Goal: Task Accomplishment & Management: Manage account settings

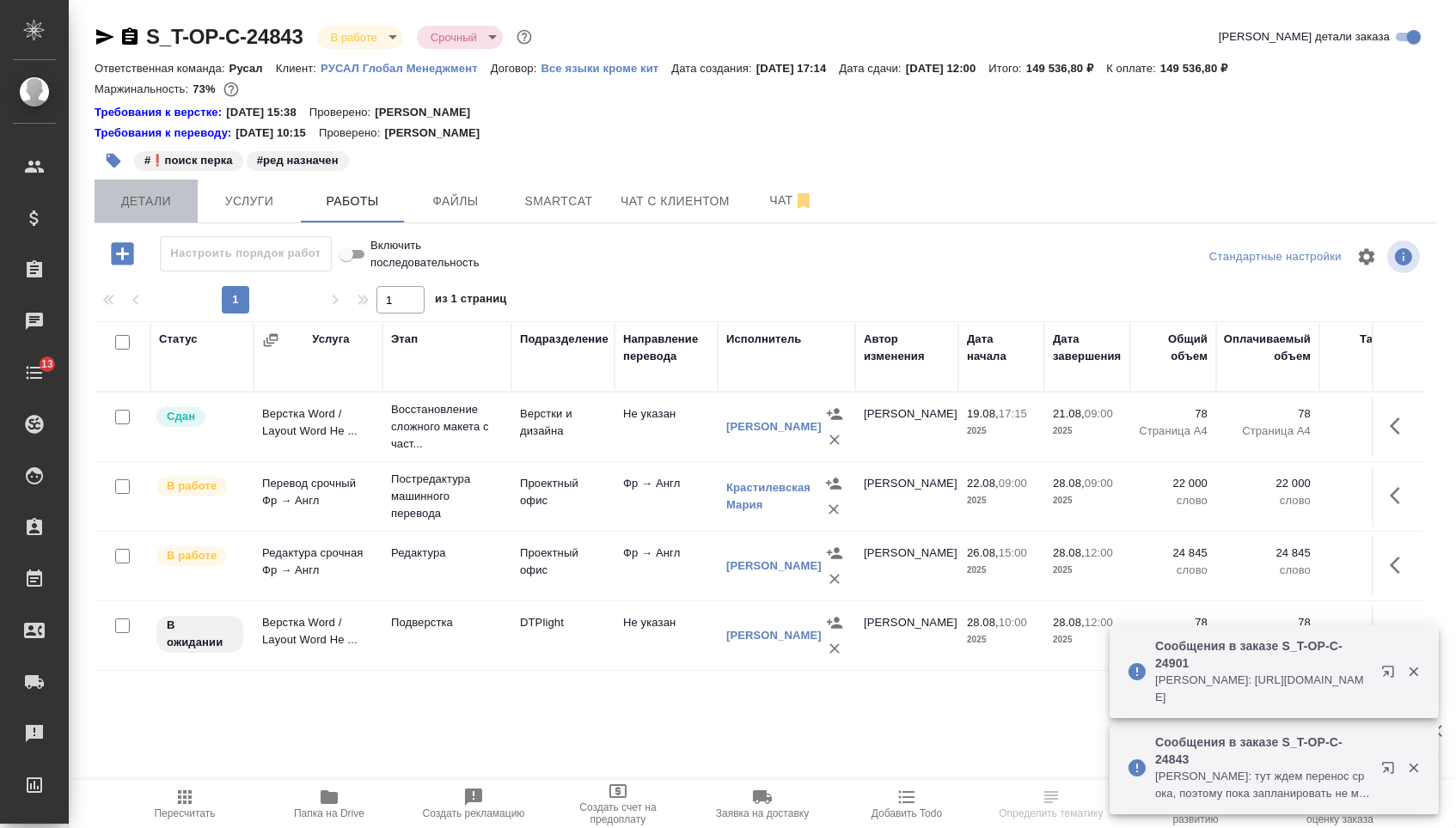
click at [151, 212] on span "Детали" at bounding box center [146, 201] width 83 height 21
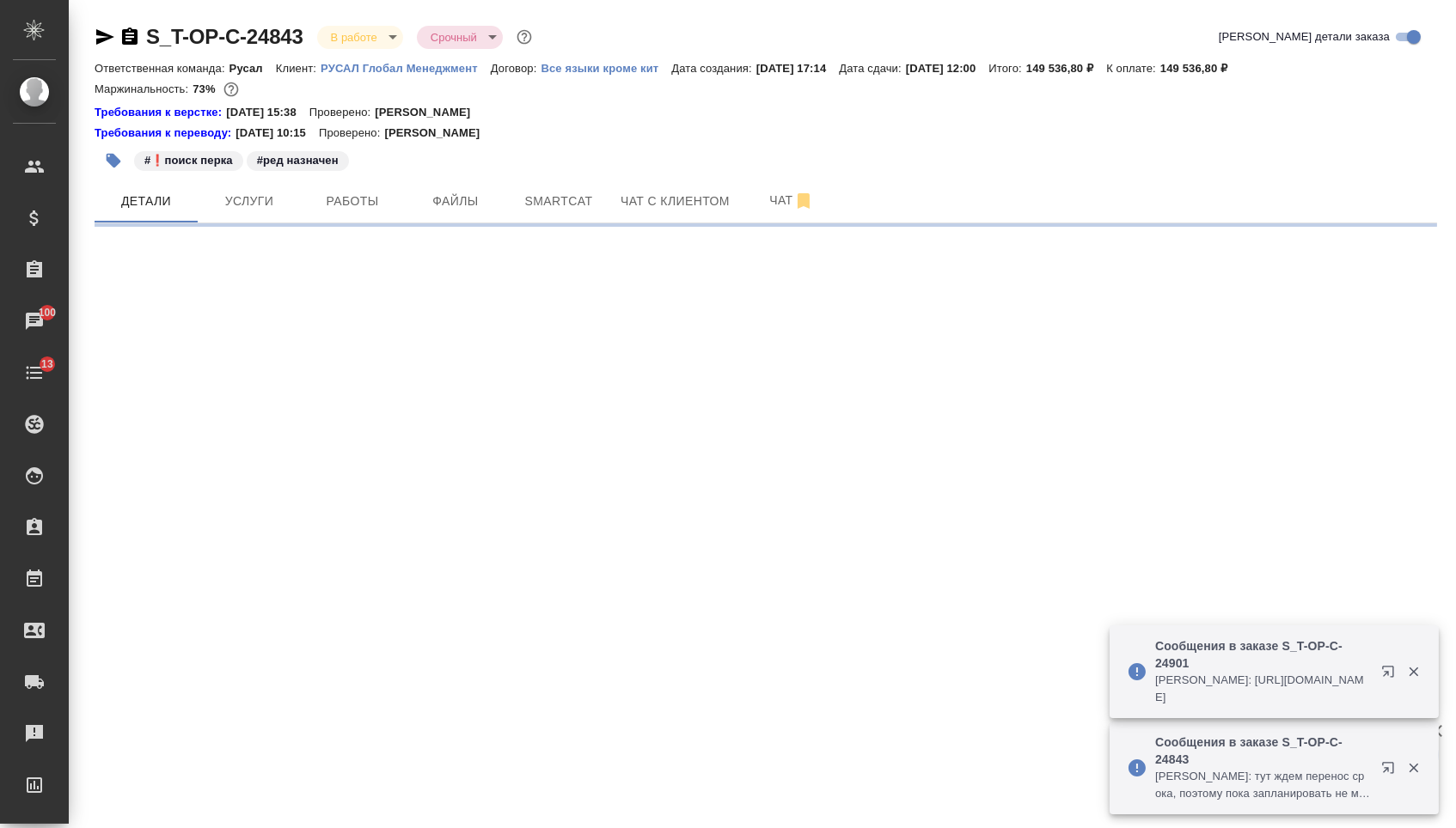
select select "RU"
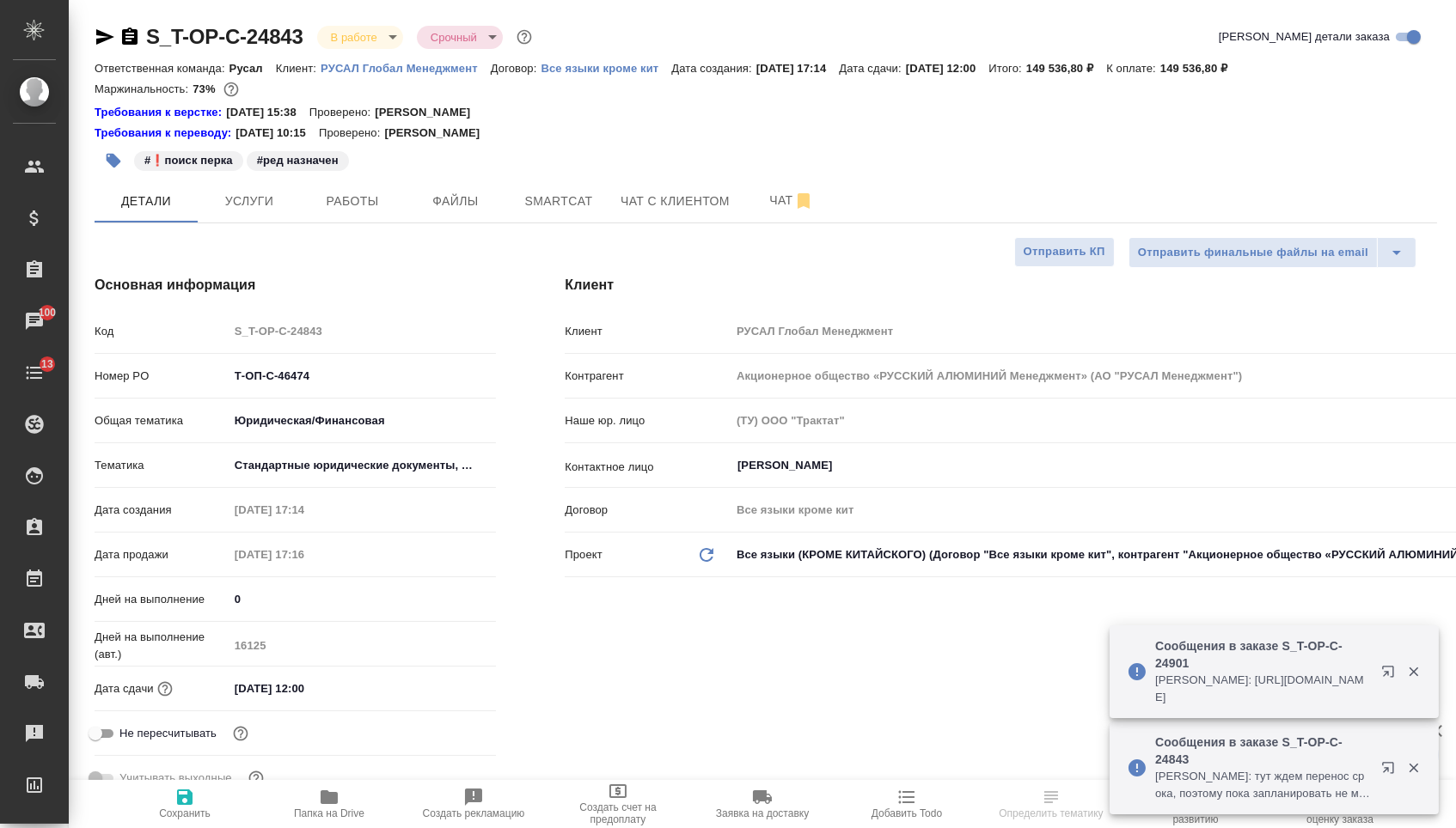
type textarea "x"
type input "[PERSON_NAME]"
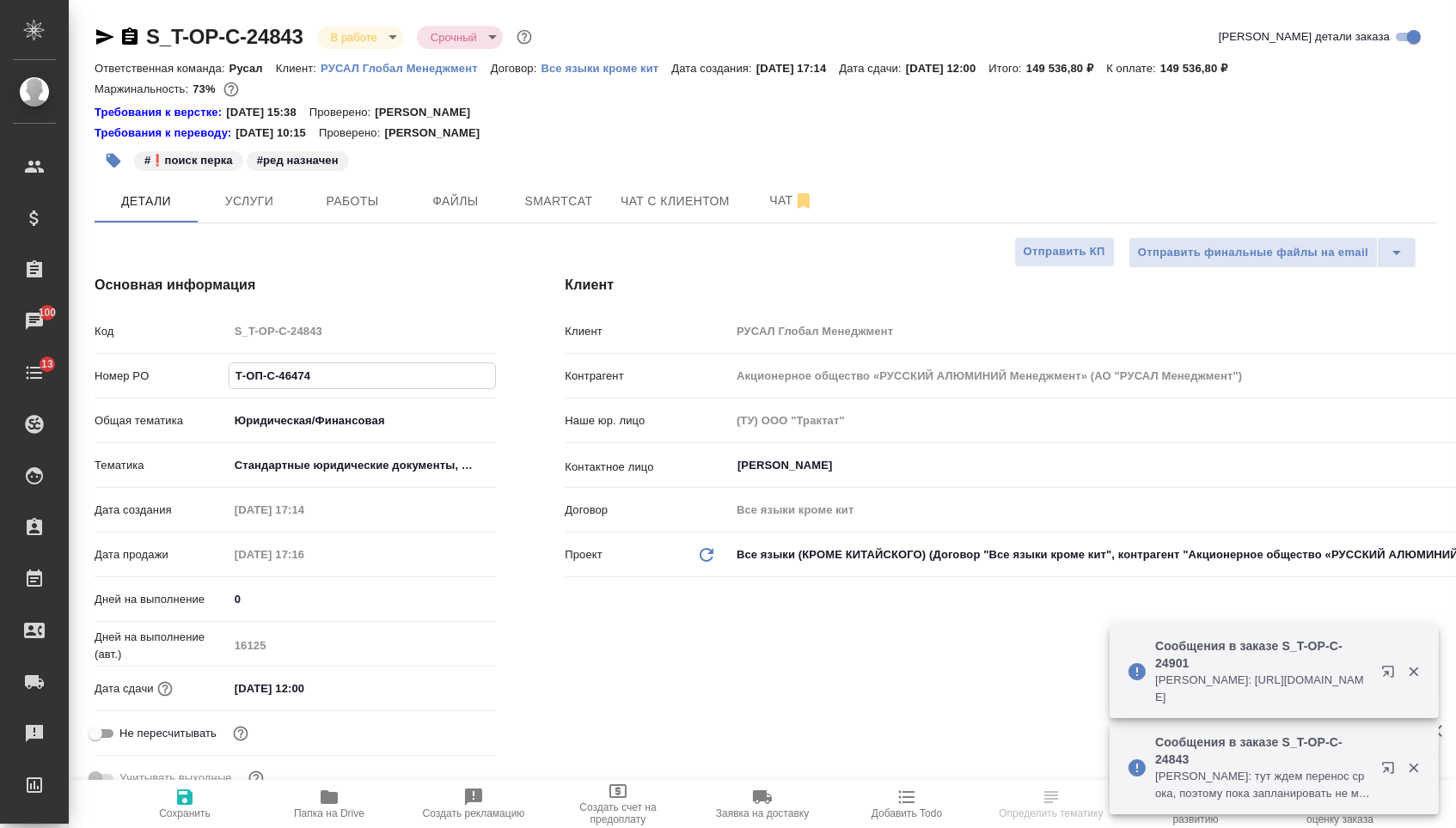
drag, startPoint x: 325, startPoint y: 387, endPoint x: 157, endPoint y: 382, distance: 168.1
click at [157, 382] on div "Номер PO Т-ОП-С-46474" at bounding box center [294, 376] width 401 height 30
select select "RU"
type textarea "x"
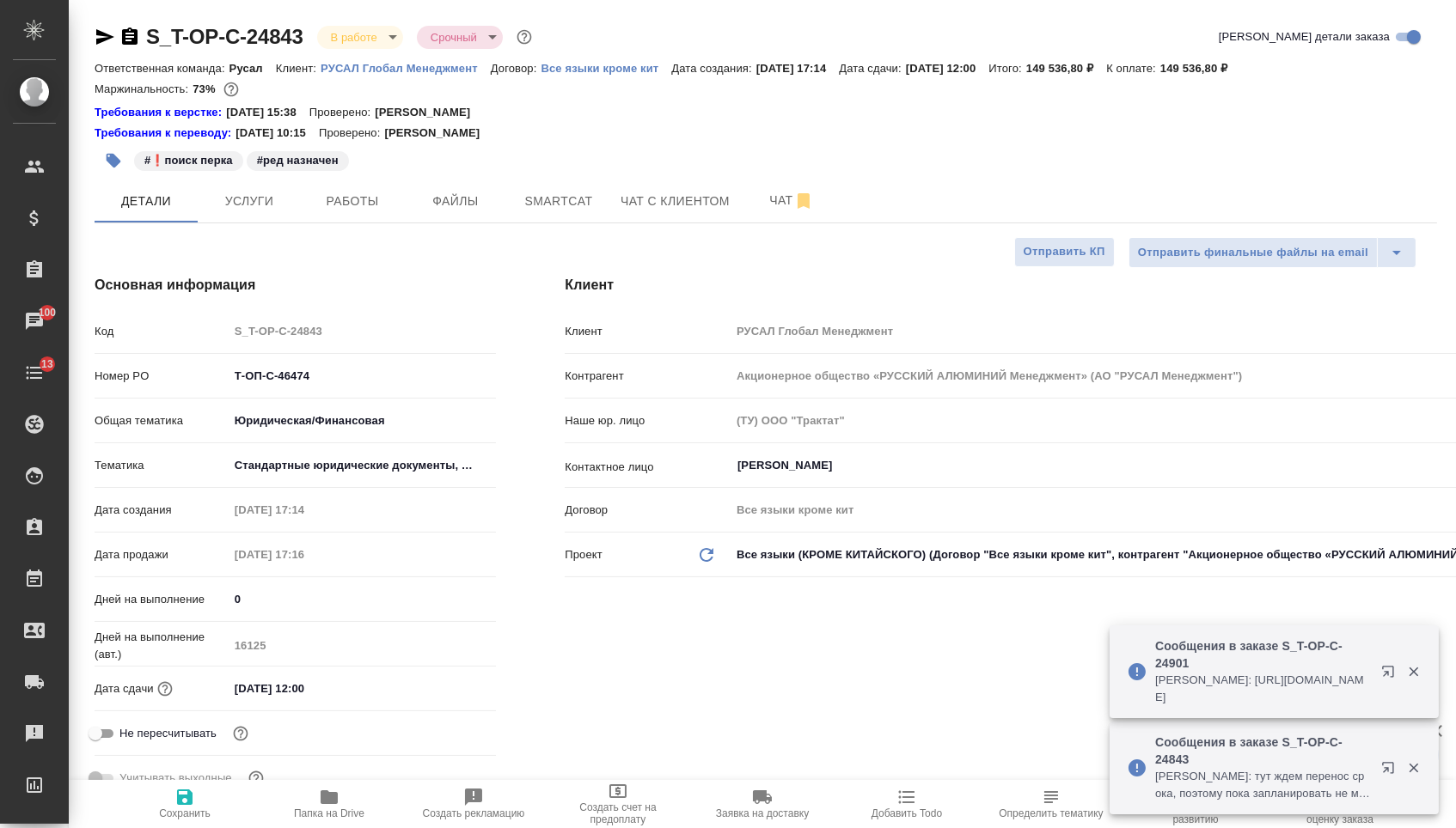
type textarea "x"
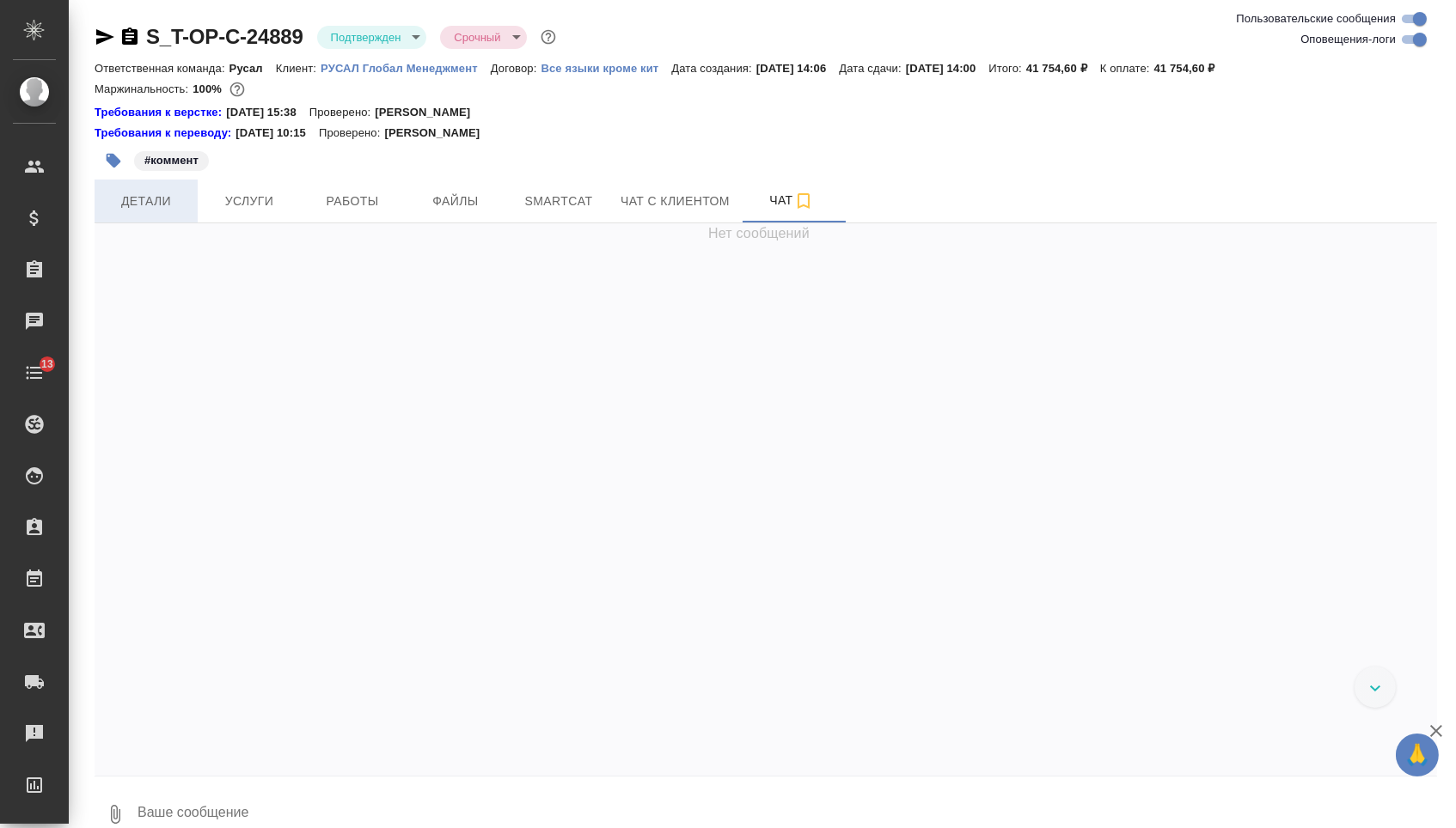
click at [161, 206] on span "Детали" at bounding box center [146, 201] width 83 height 21
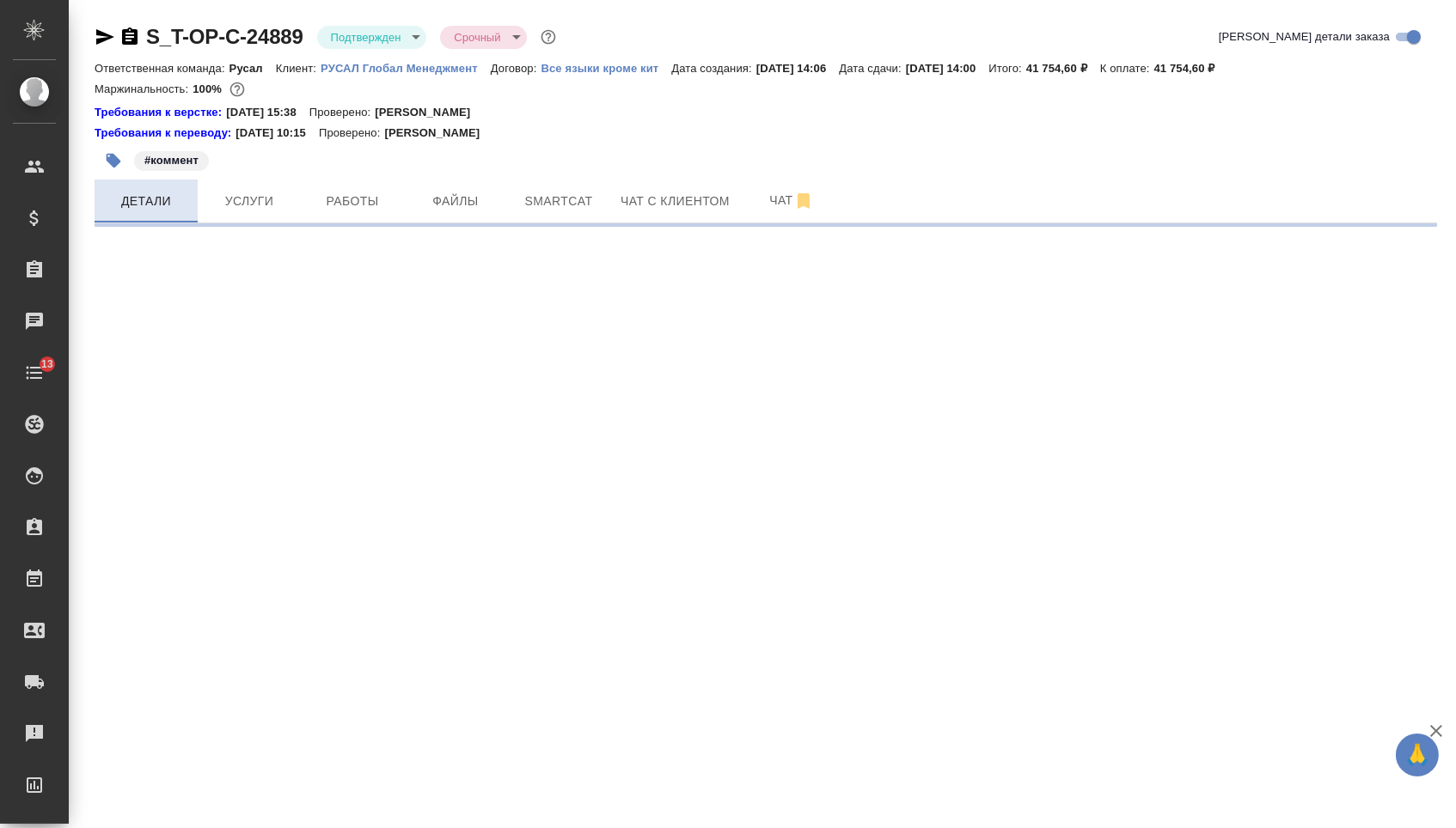
select select "RU"
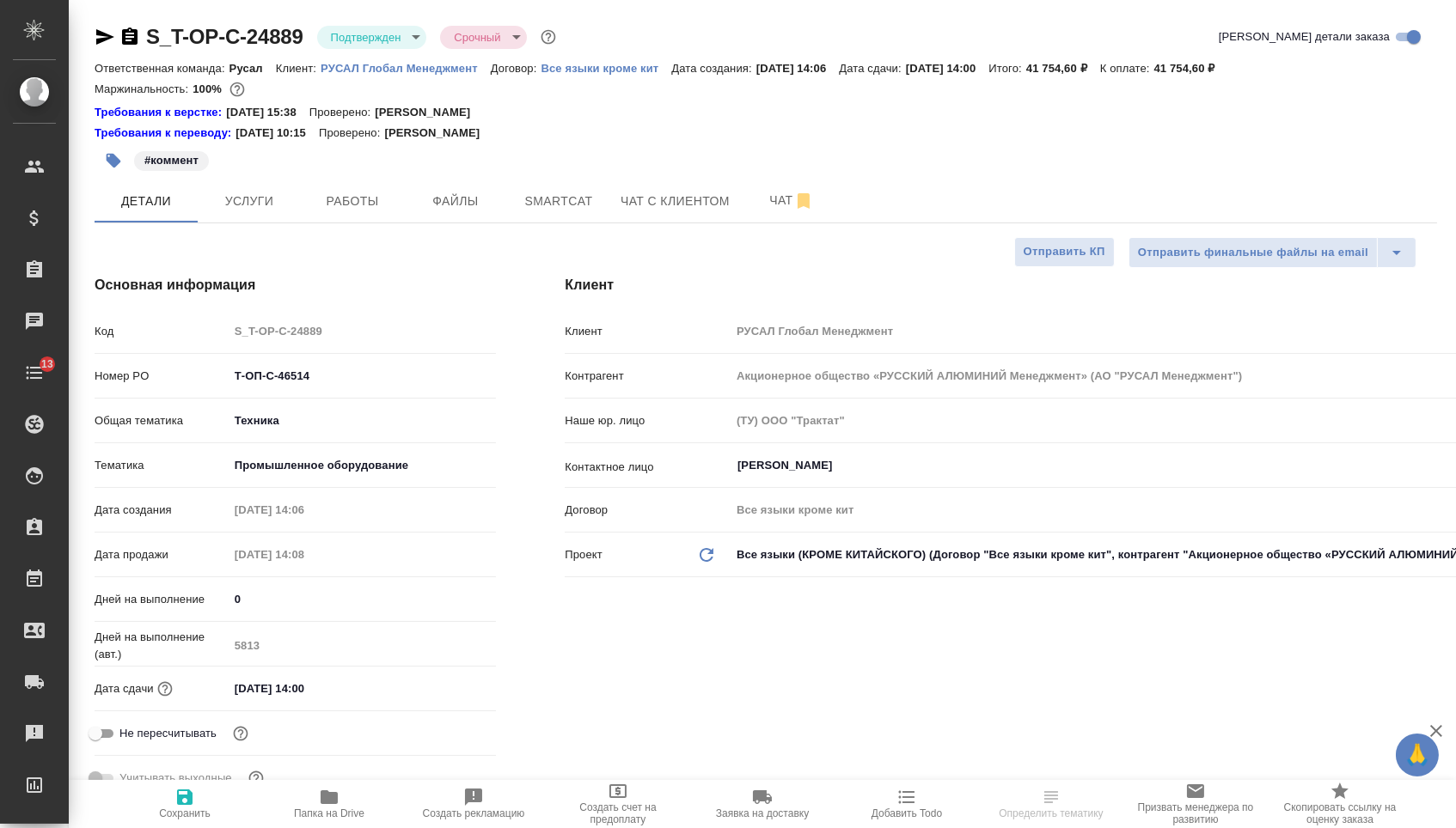
type textarea "x"
drag, startPoint x: 321, startPoint y: 385, endPoint x: 172, endPoint y: 384, distance: 149.0
click at [172, 384] on div "Номер PO Т-ОП-С-46514" at bounding box center [294, 376] width 401 height 30
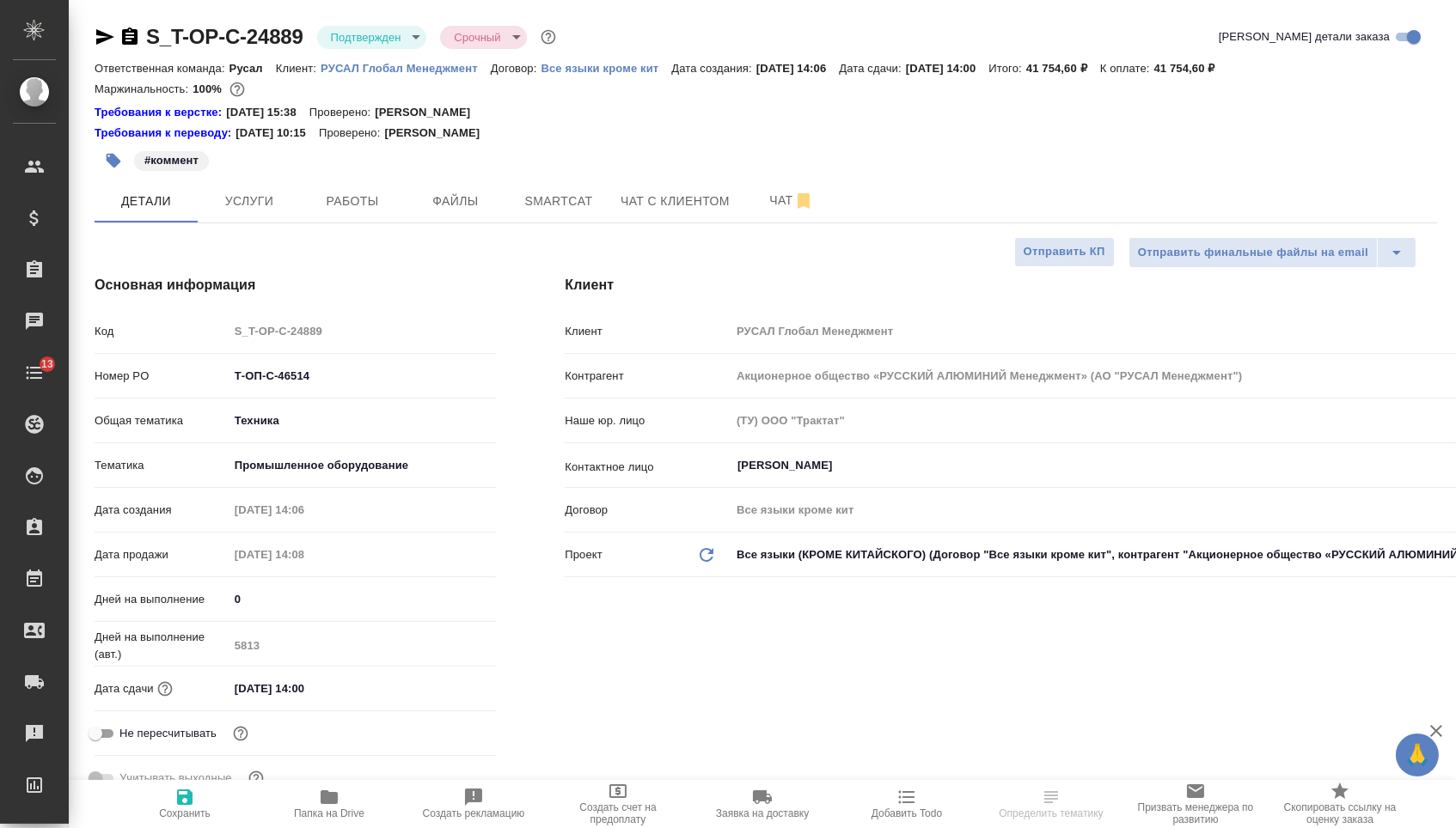
type textarea "x"
select select "RU"
type textarea "x"
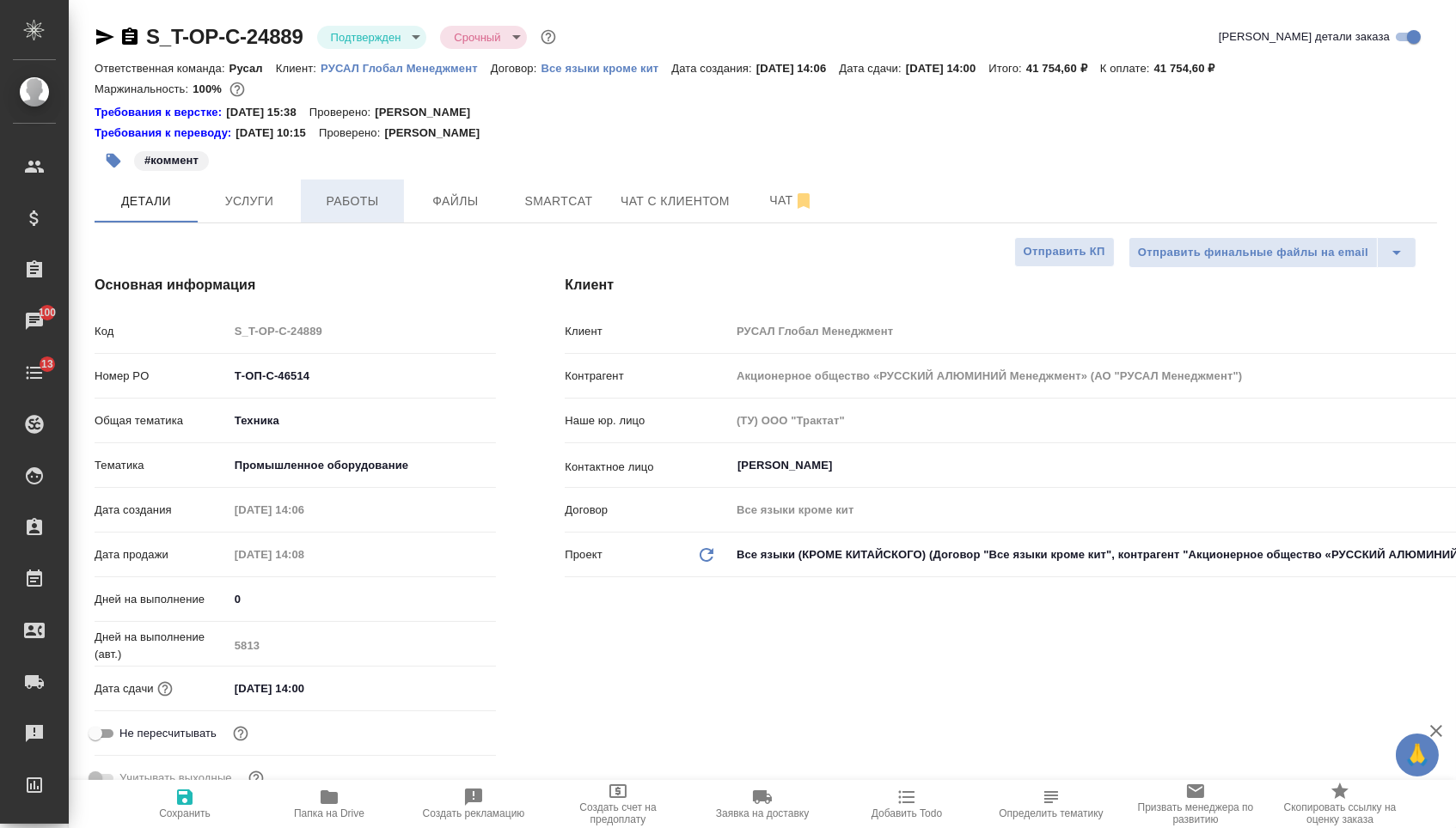
type textarea "x"
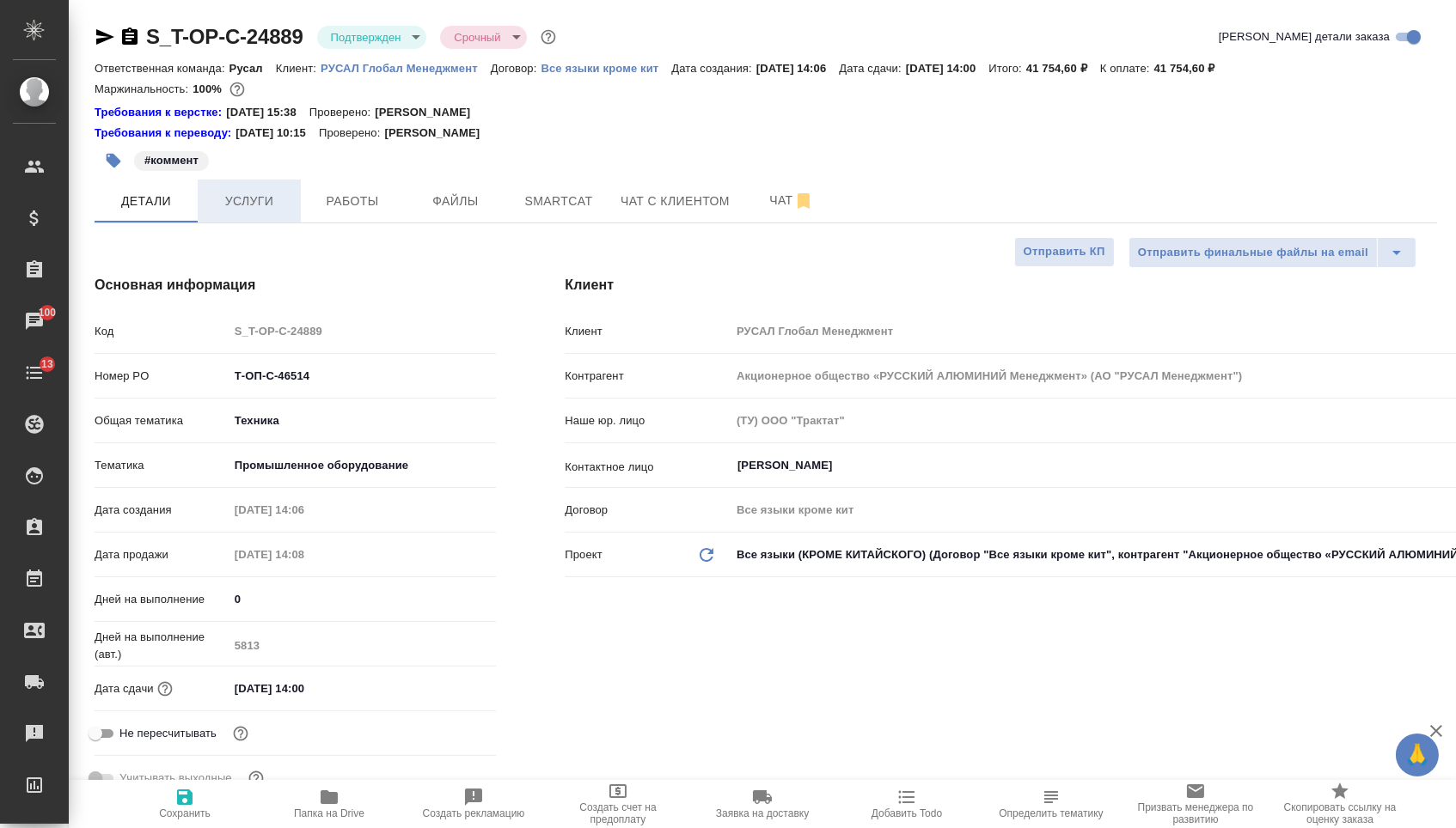
click at [238, 207] on span "Услуги" at bounding box center [249, 201] width 83 height 21
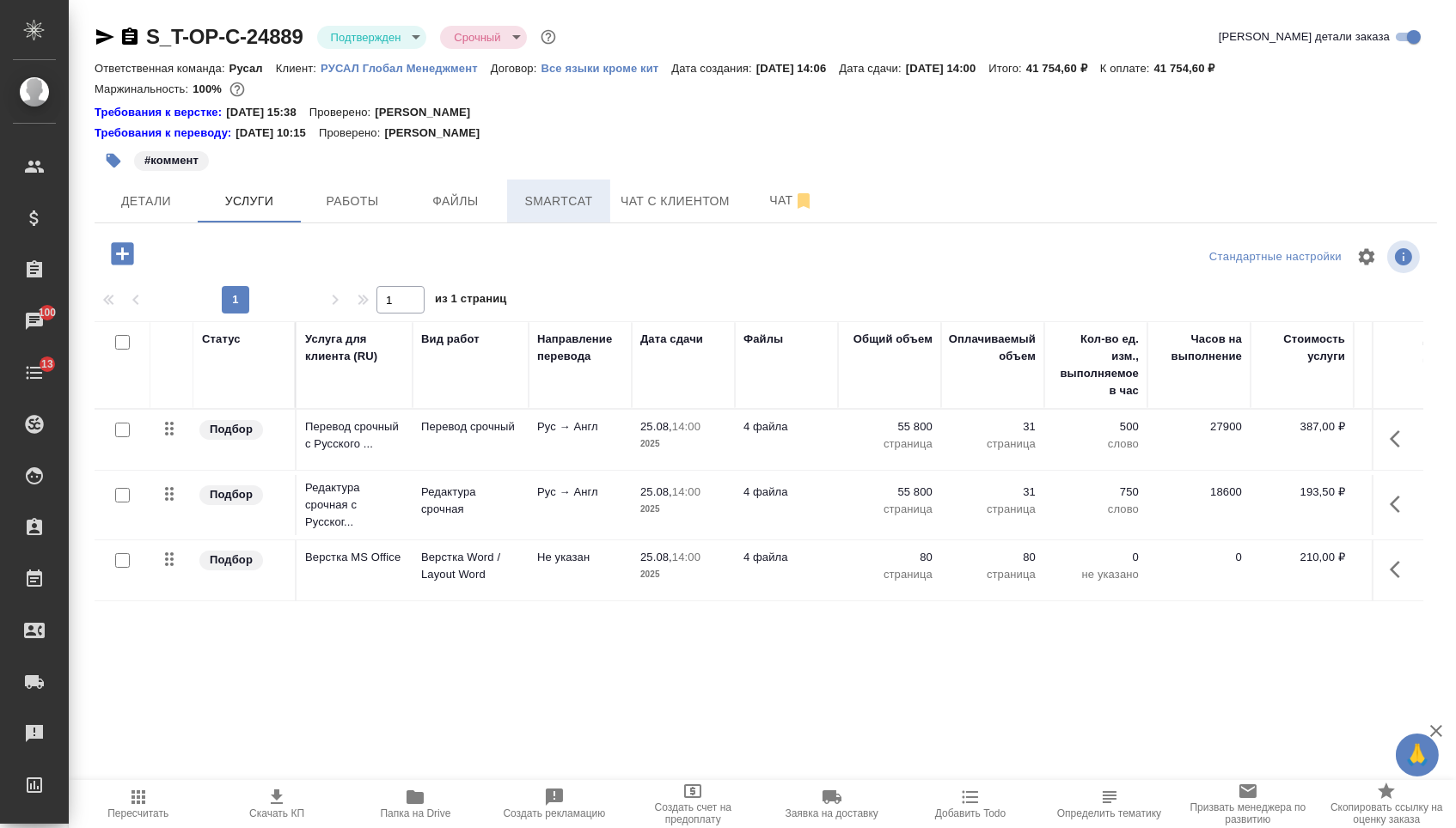
click at [547, 208] on span "Smartcat" at bounding box center [558, 201] width 83 height 21
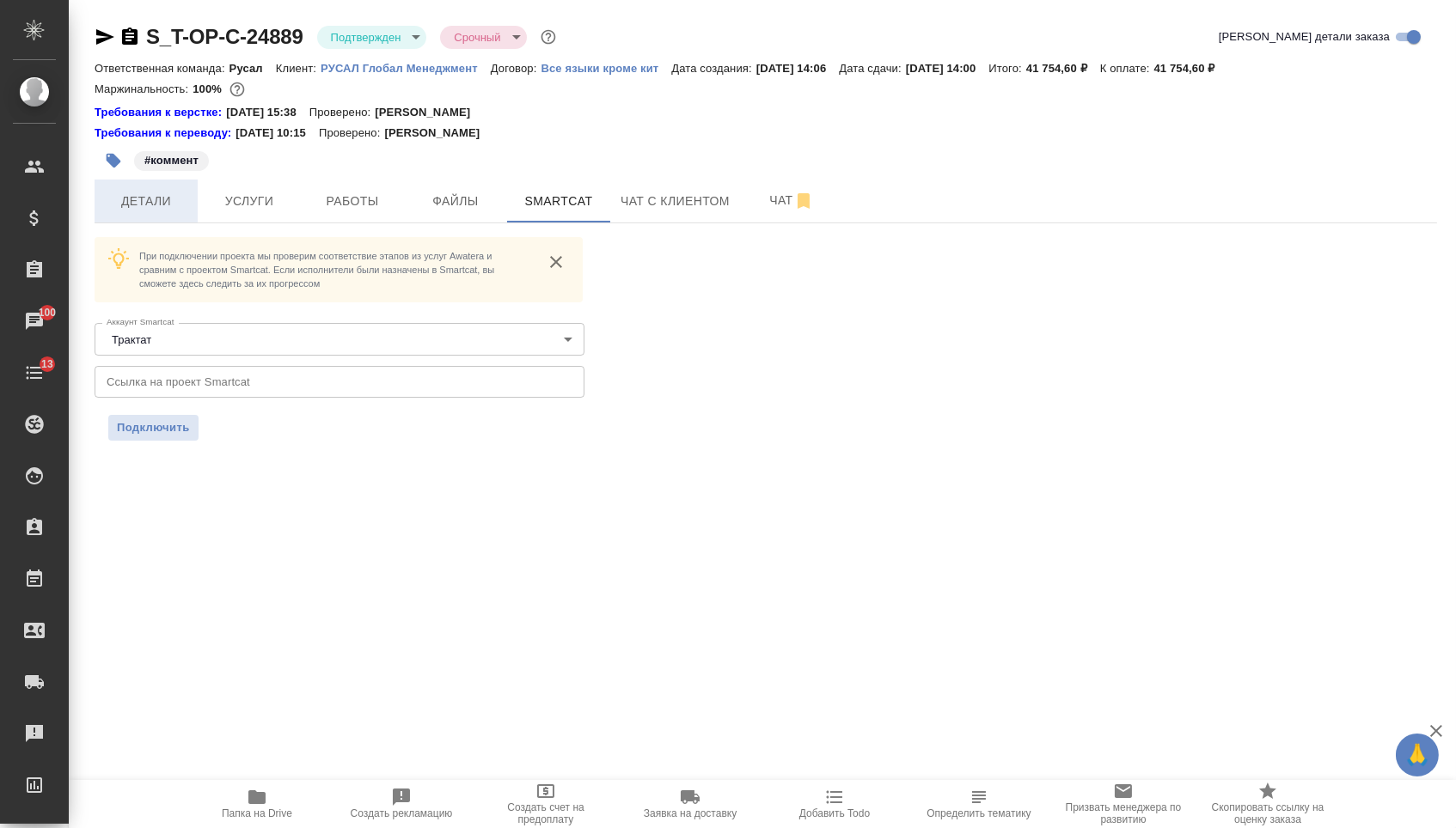
click at [145, 210] on span "Детали" at bounding box center [146, 201] width 83 height 21
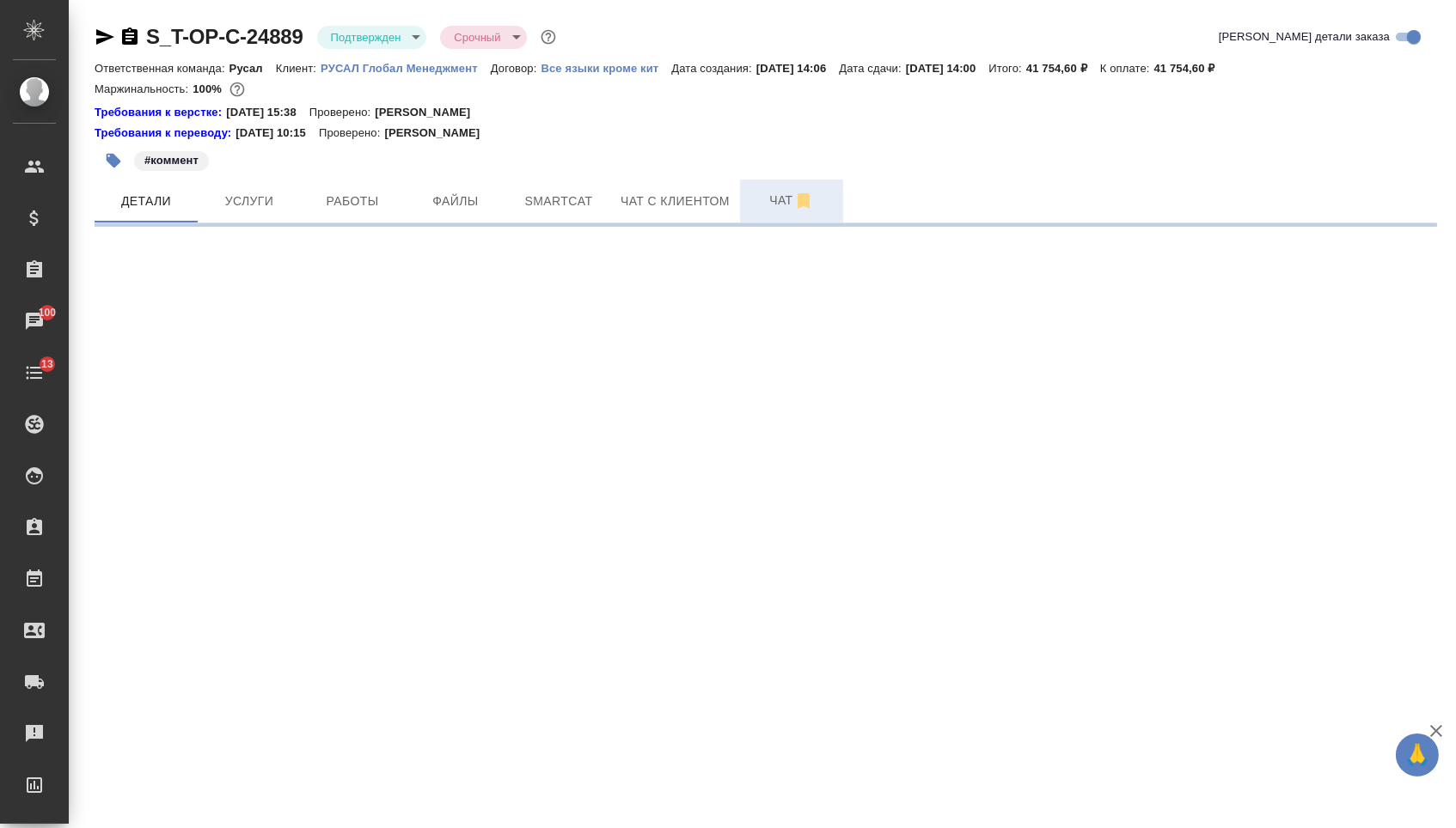
select select "RU"
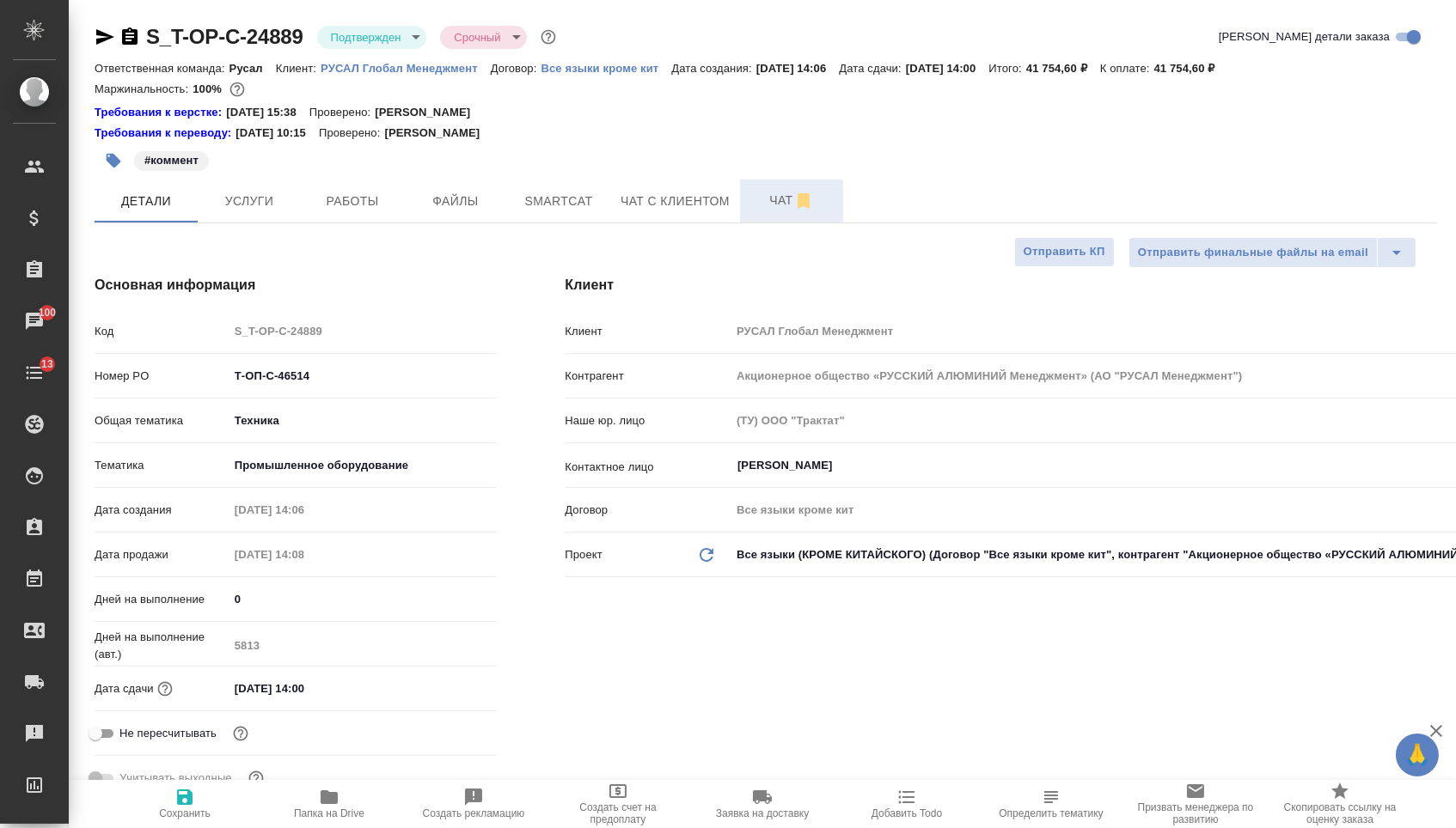
click at [778, 208] on span "Чат" at bounding box center [792, 200] width 83 height 21
type textarea "x"
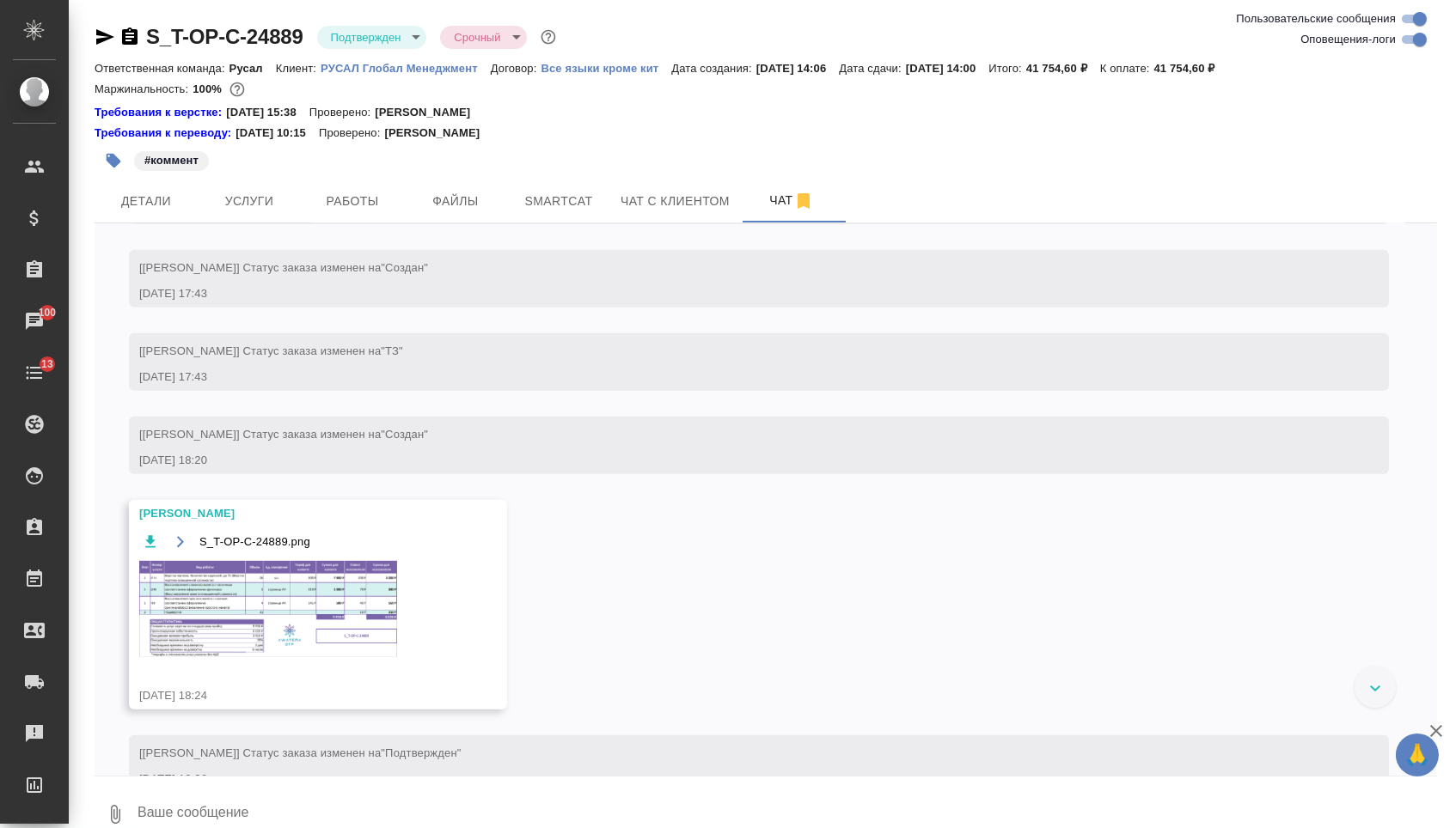
scroll to position [1614, 0]
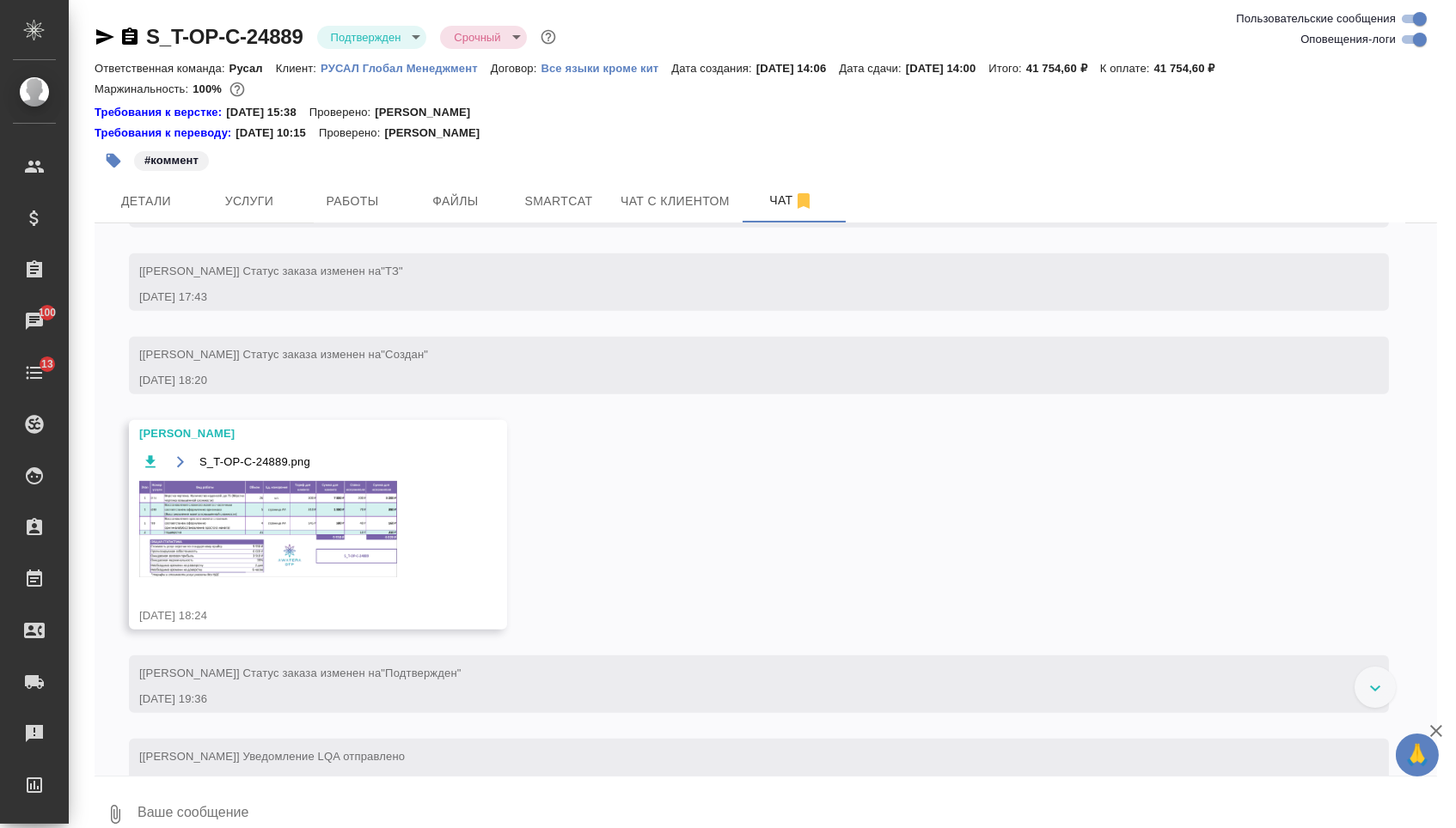
click at [268, 577] on img at bounding box center [267, 529] width 258 height 96
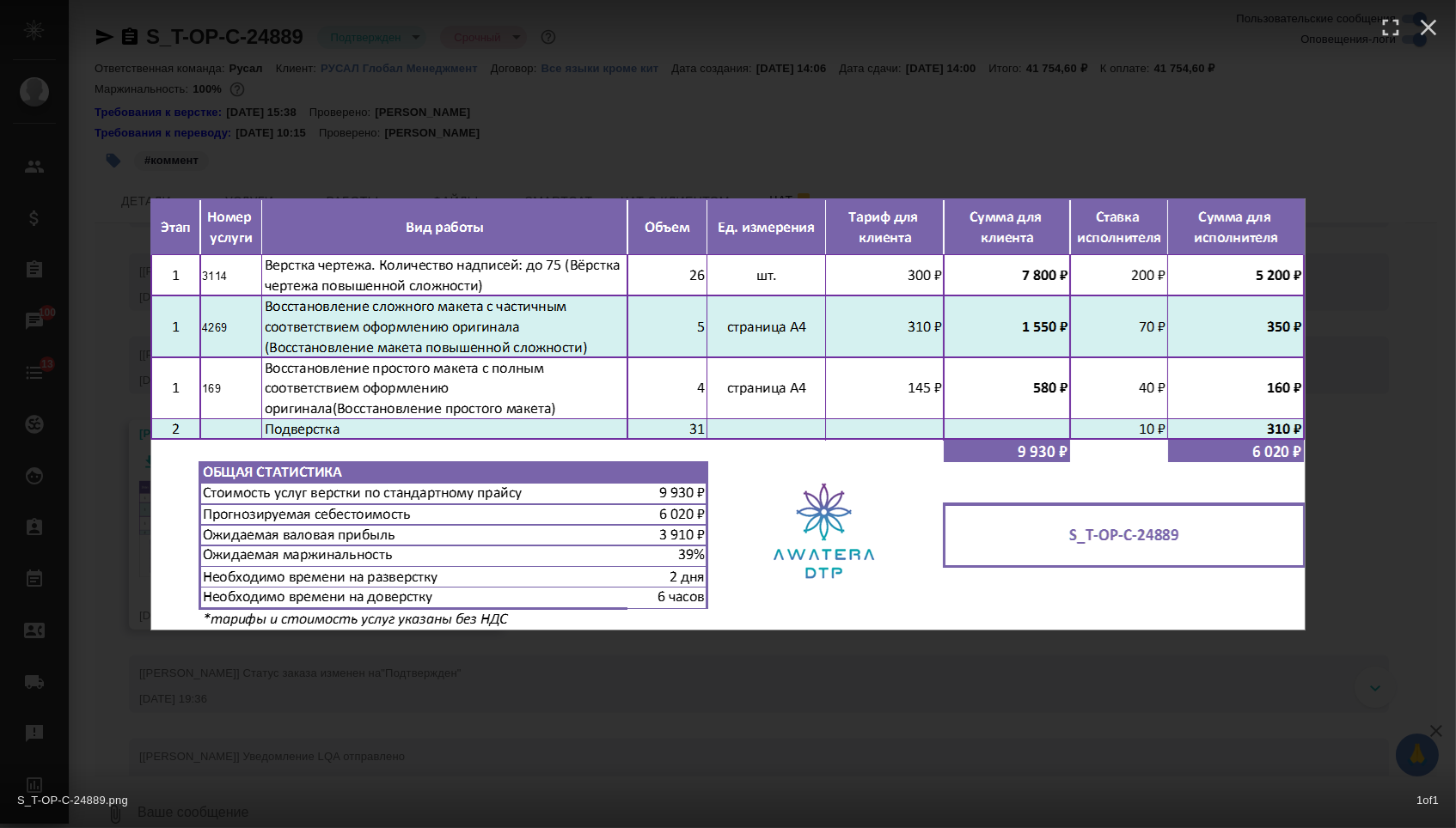
click at [537, 655] on div "S_T-OP-C-24889.png 1 of 1" at bounding box center [728, 414] width 1456 height 828
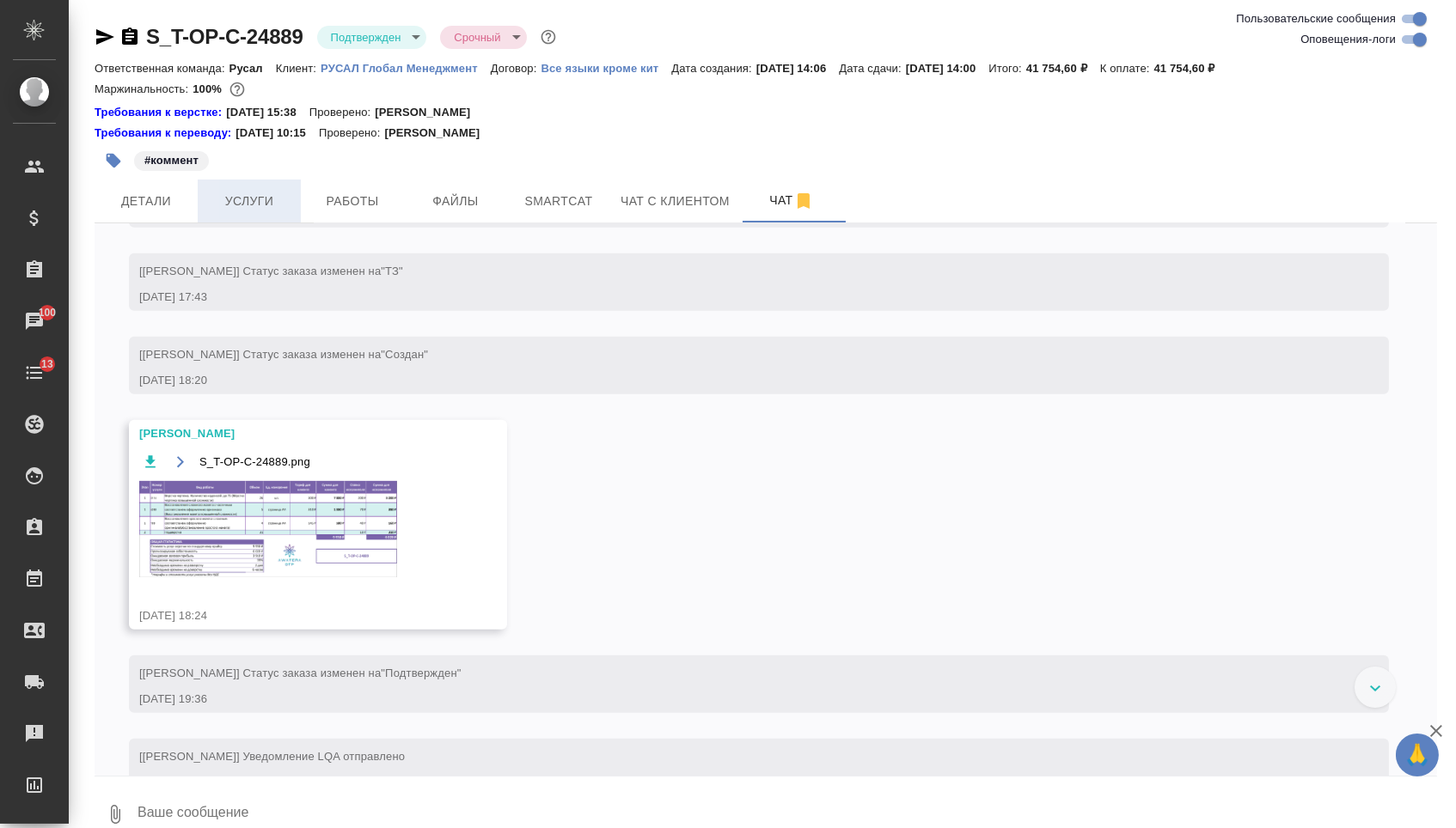
click at [278, 196] on span "Услуги" at bounding box center [249, 201] width 83 height 21
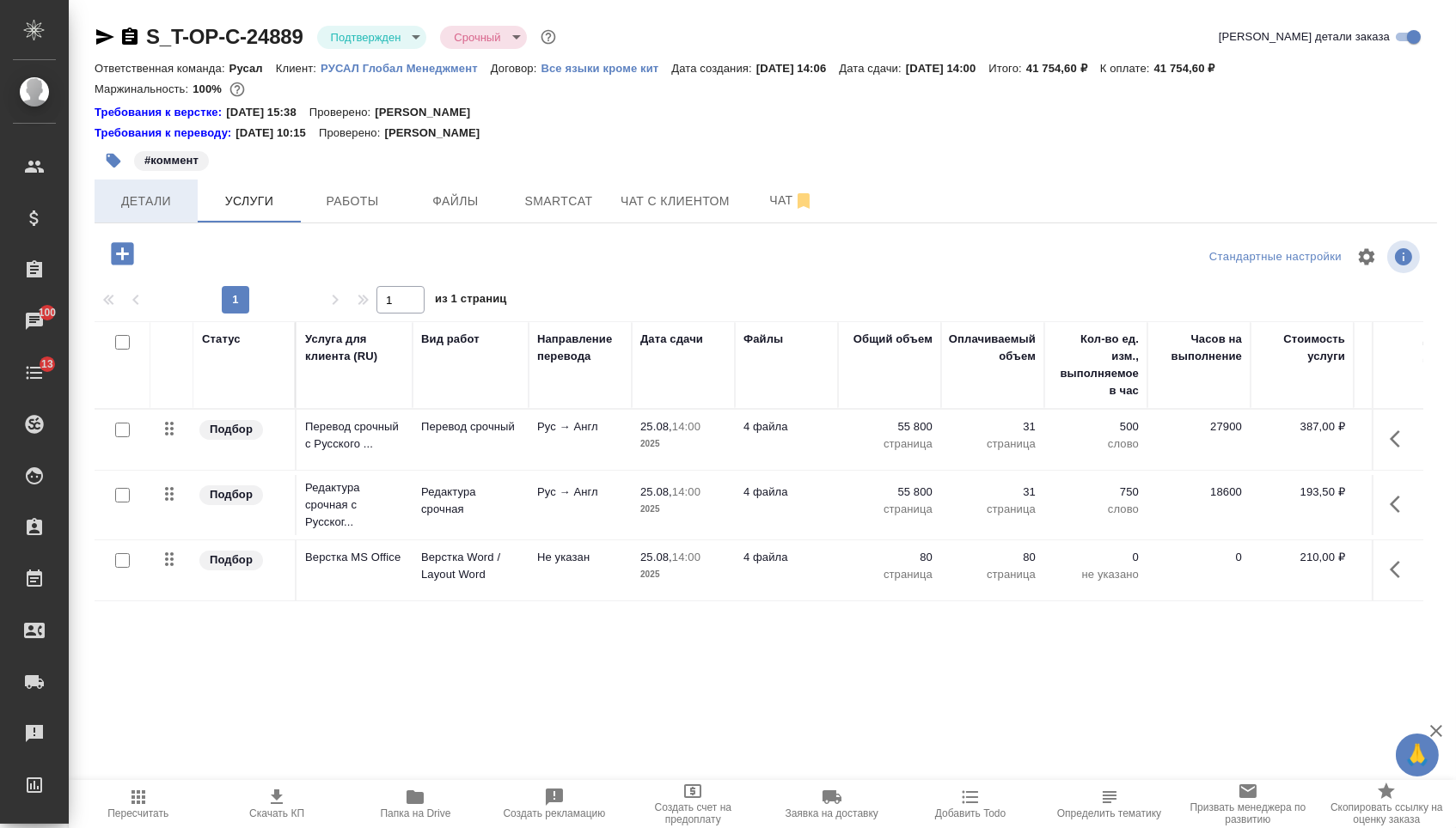
click at [141, 223] on button "Детали" at bounding box center [145, 201] width 103 height 43
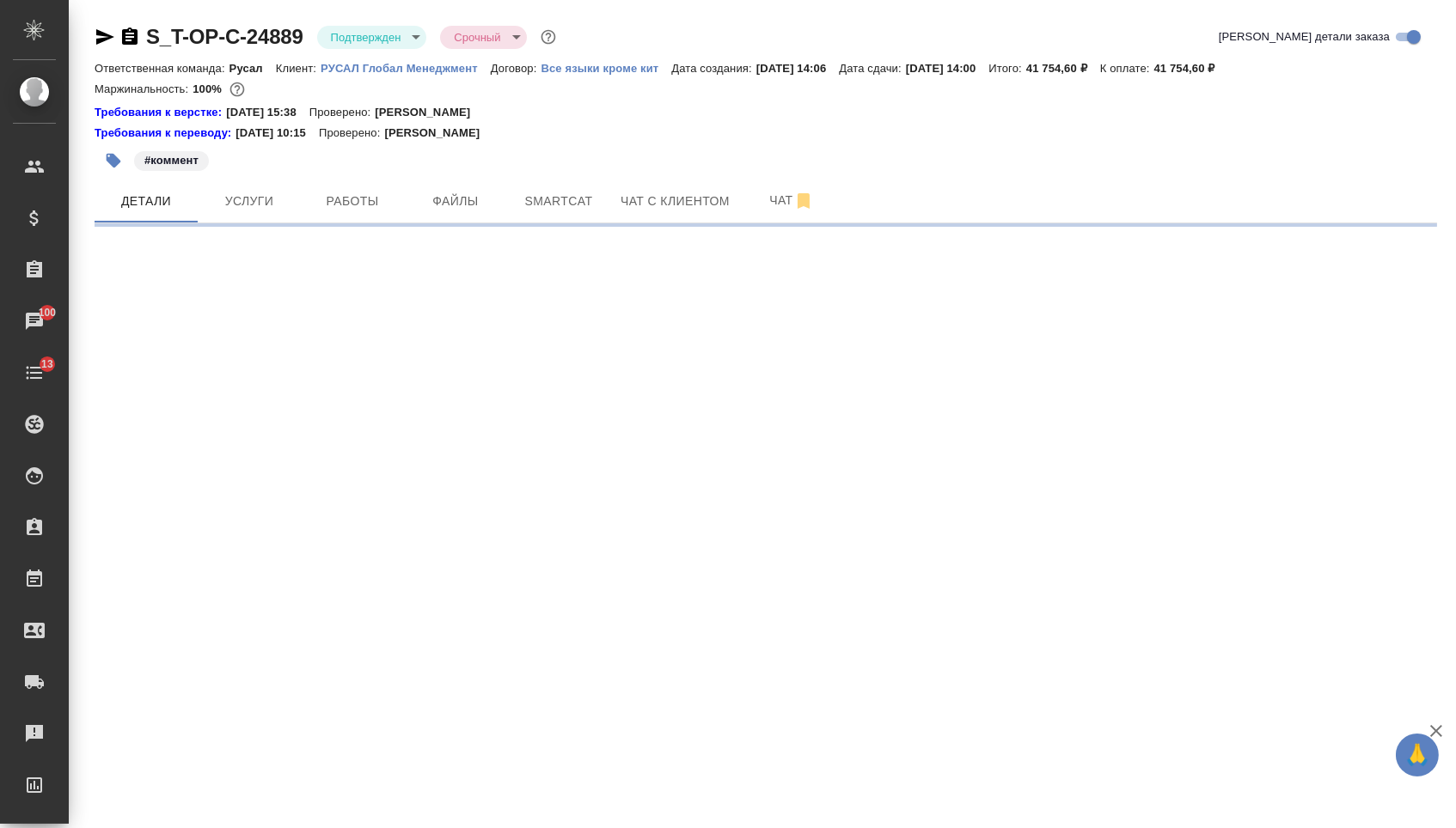
select select "RU"
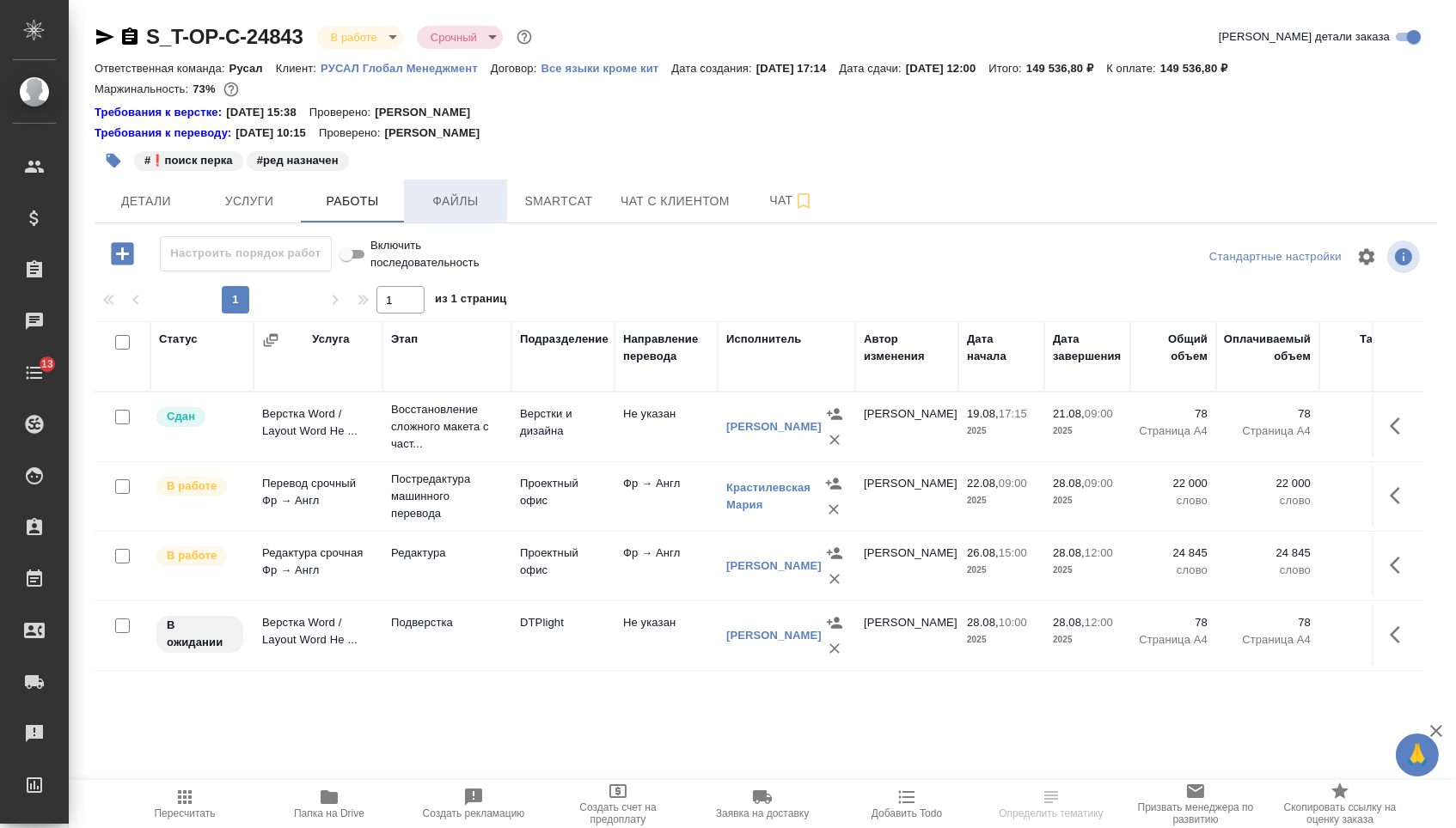
click at [449, 206] on span "Файлы" at bounding box center [456, 201] width 83 height 21
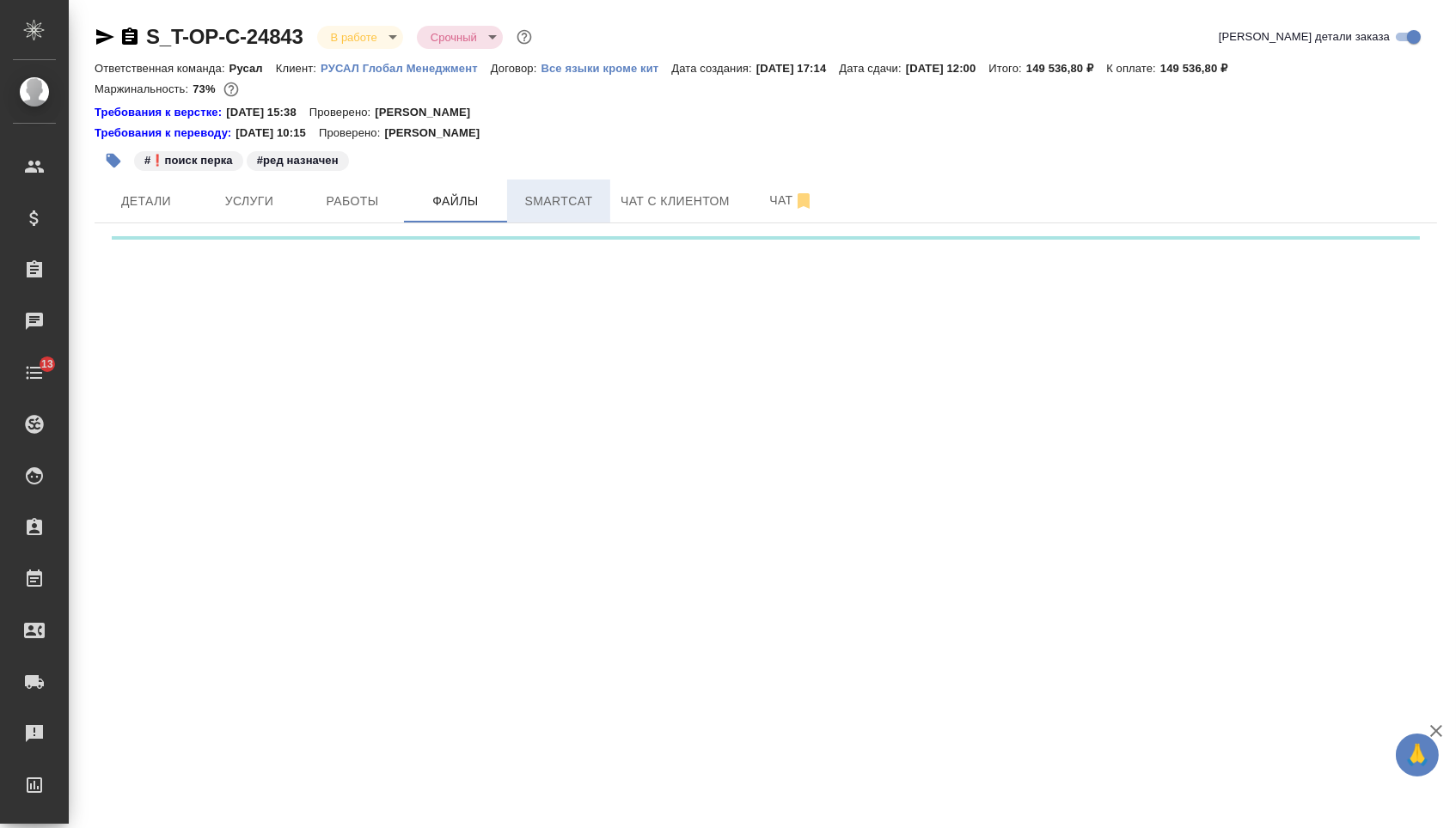
click at [543, 206] on span "Smartcat" at bounding box center [558, 201] width 83 height 21
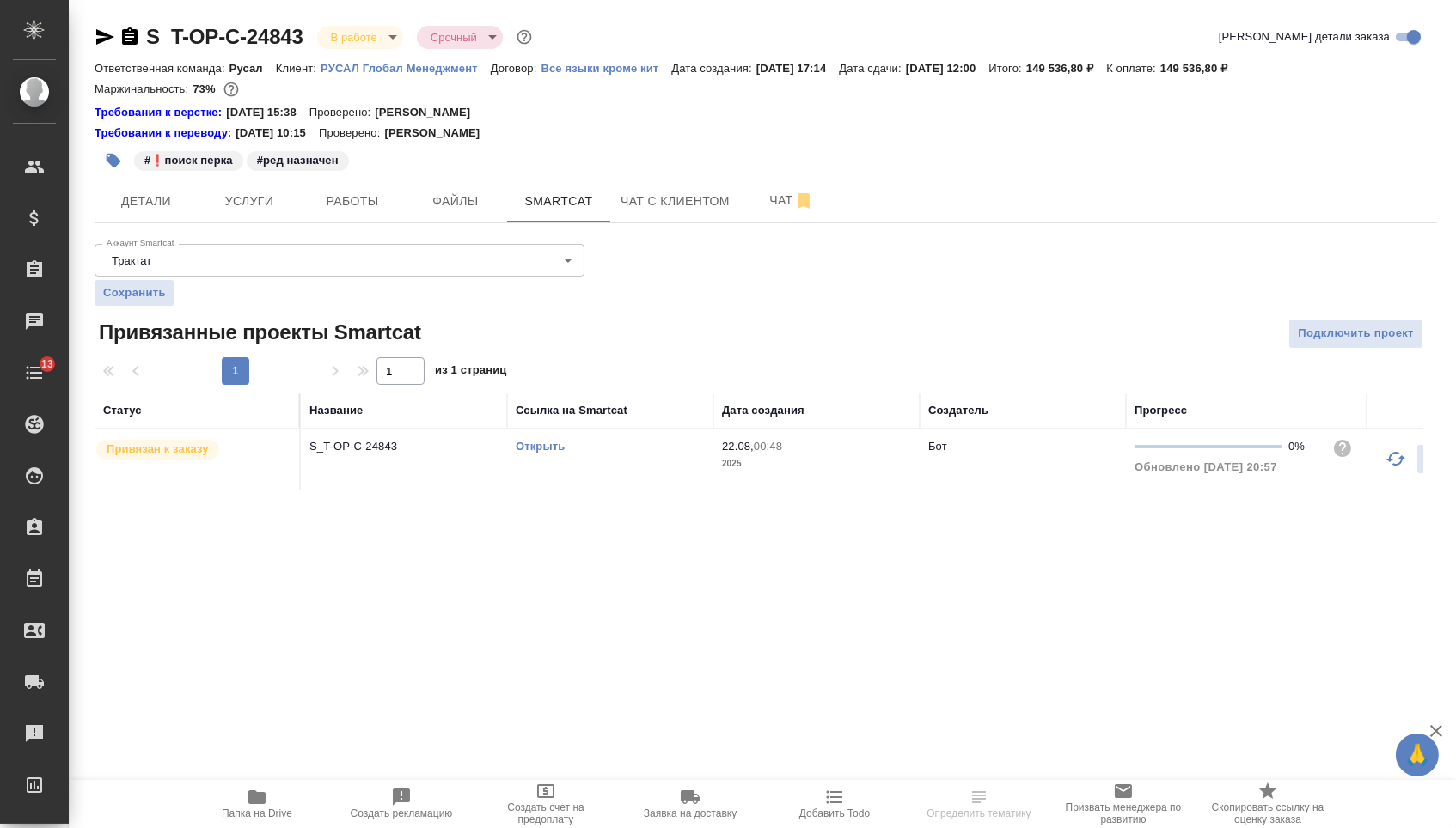
click at [525, 445] on td "Открыть" at bounding box center [609, 459] width 206 height 61
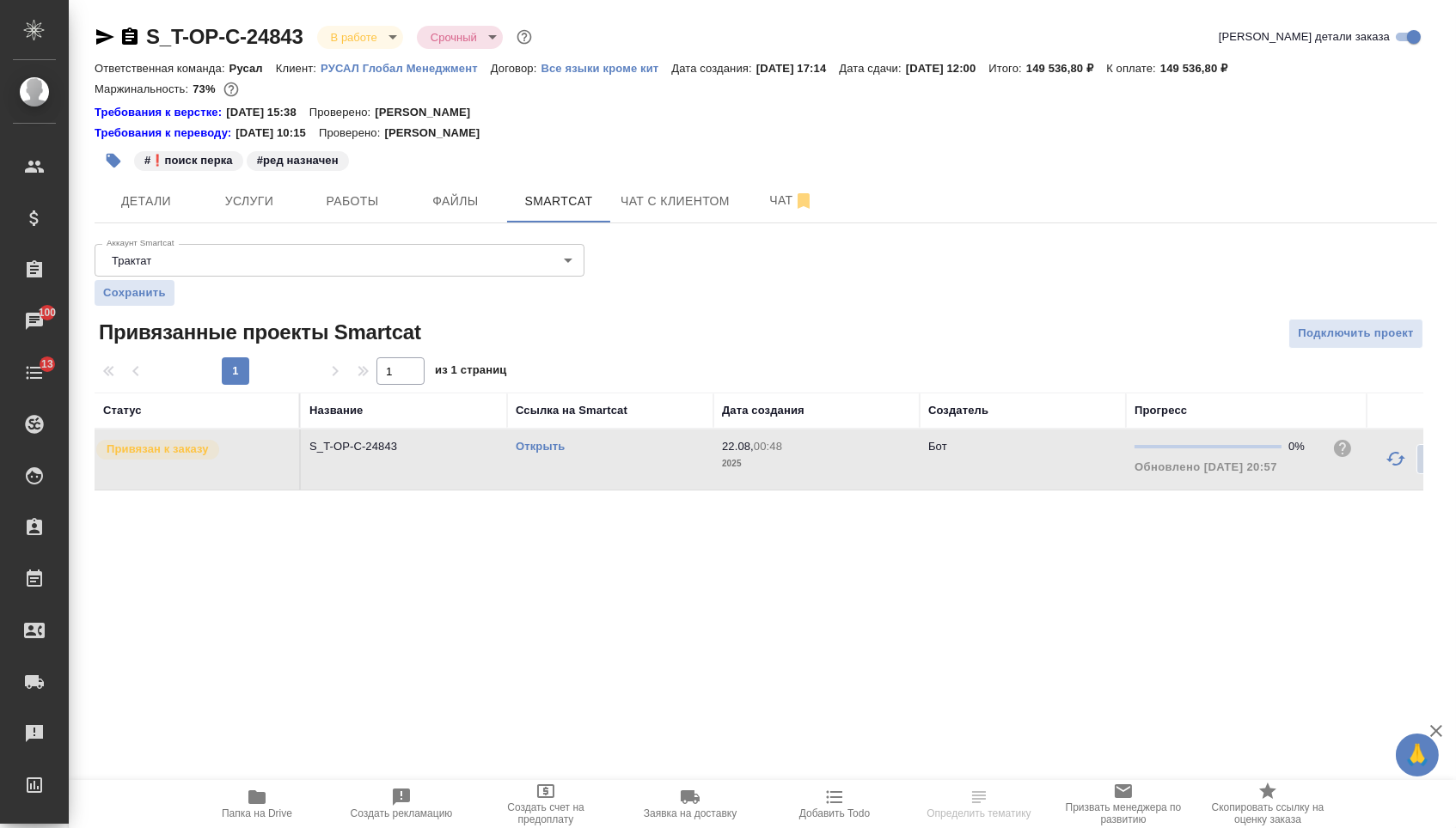
click at [525, 453] on link "Открыть" at bounding box center [540, 446] width 49 height 13
